Goal: Transaction & Acquisition: Subscribe to service/newsletter

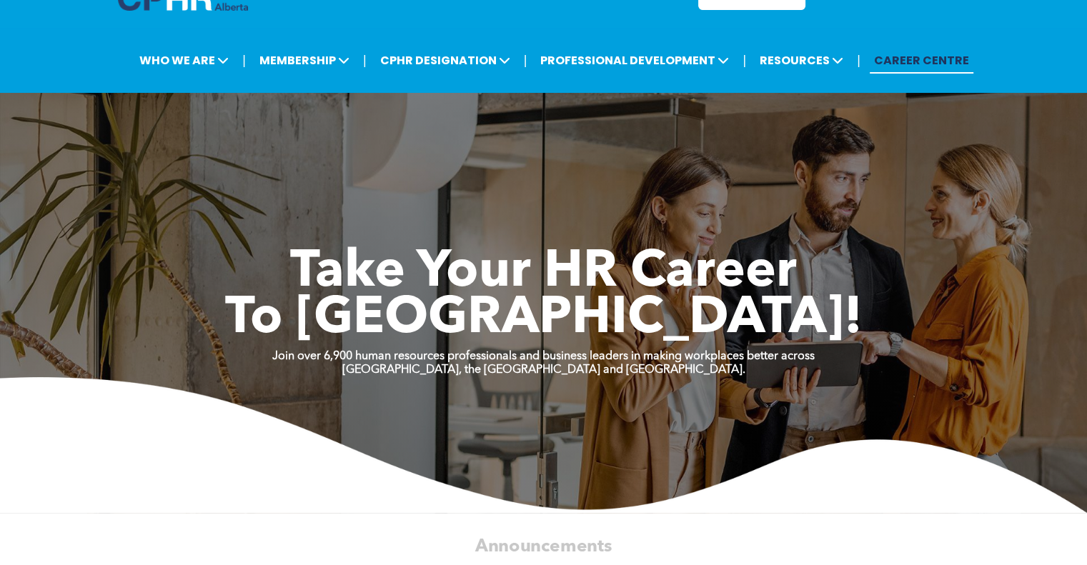
scroll to position [472, 0]
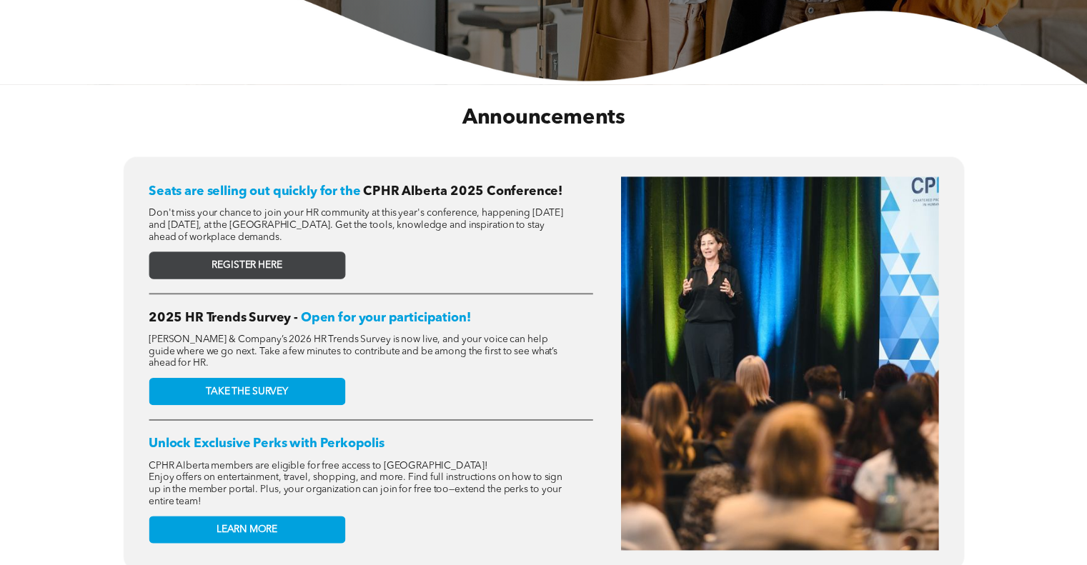
click at [281, 262] on span "REGISTER HERE" at bounding box center [247, 265] width 70 height 12
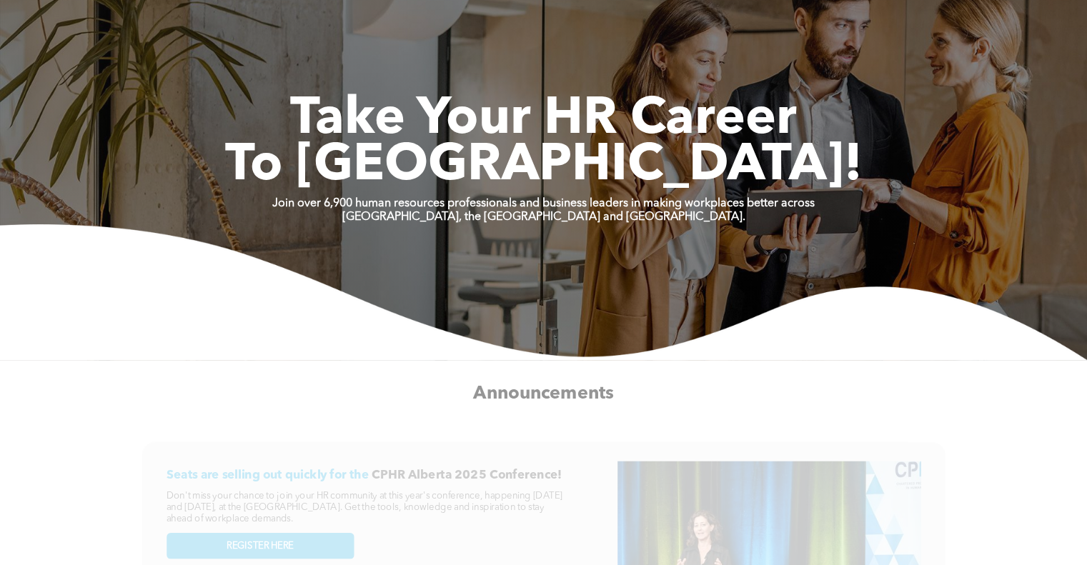
scroll to position [0, 0]
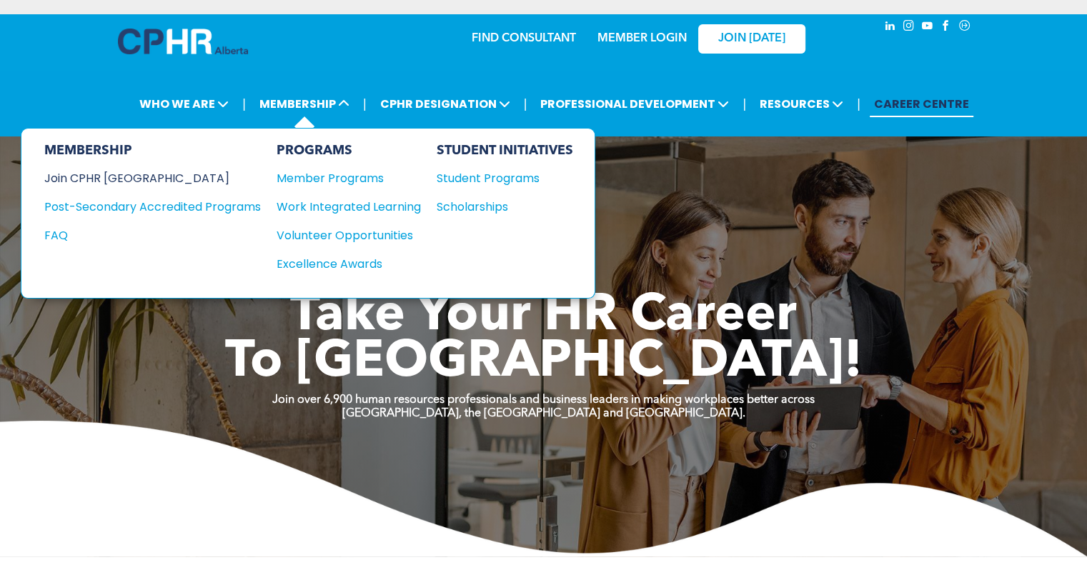
click at [140, 179] on div "Join CPHR [GEOGRAPHIC_DATA]" at bounding box center [141, 178] width 195 height 18
